Goal: Information Seeking & Learning: Learn about a topic

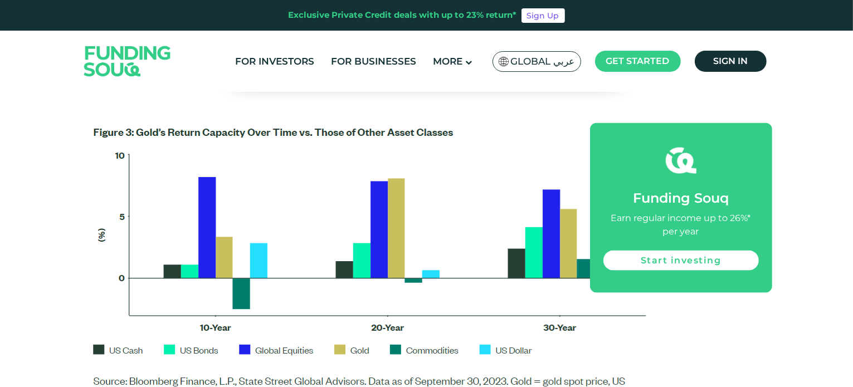
scroll to position [1783, 0]
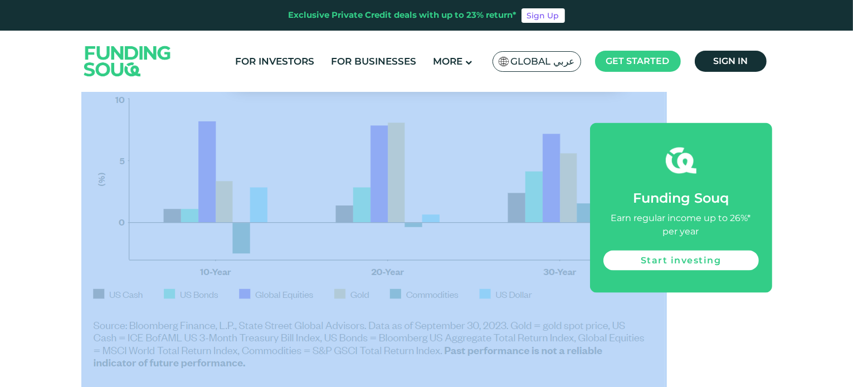
drag, startPoint x: 632, startPoint y: 135, endPoint x: 791, endPoint y: 158, distance: 159.9
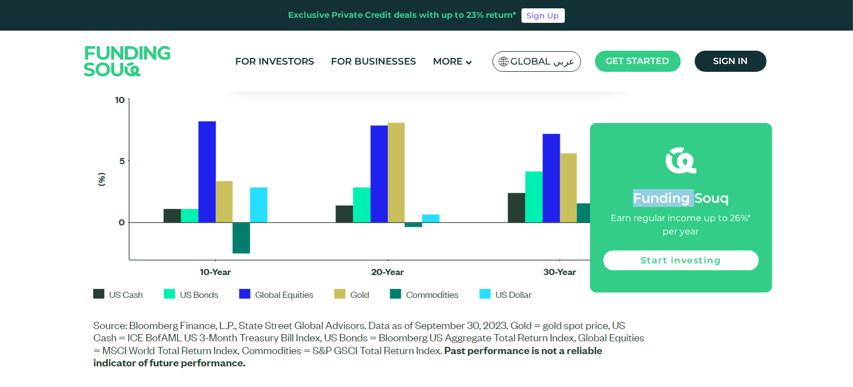
drag, startPoint x: 609, startPoint y: 140, endPoint x: 693, endPoint y: 184, distance: 94.9
click at [693, 186] on div "Funding Souq Earn regular income up to 26%* per year Start investing" at bounding box center [681, 208] width 182 height 170
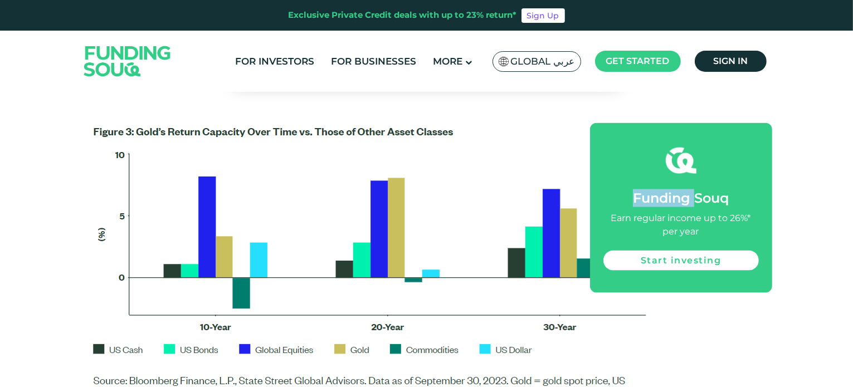
scroll to position [1727, 0]
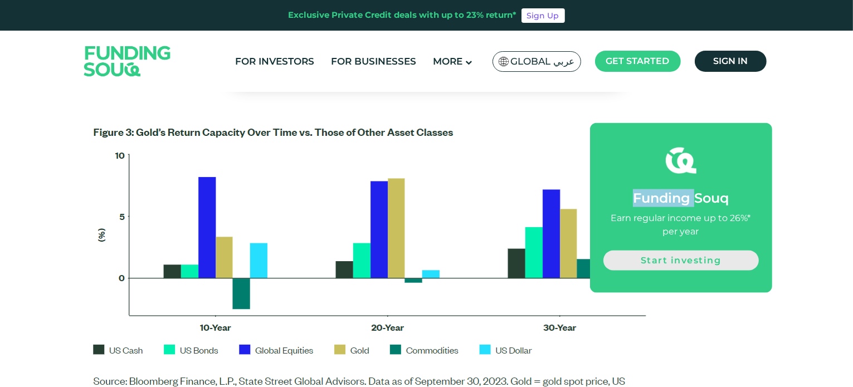
click at [674, 260] on link "Start investing" at bounding box center [680, 260] width 155 height 20
